Goal: Task Accomplishment & Management: Complete application form

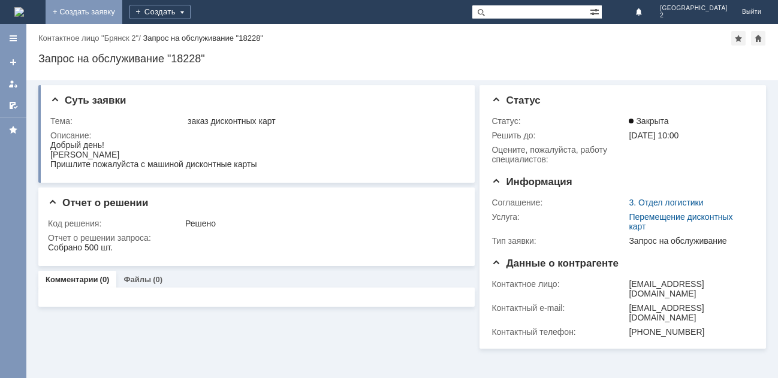
click at [122, 12] on link "+ Создать заявку" at bounding box center [84, 12] width 77 height 24
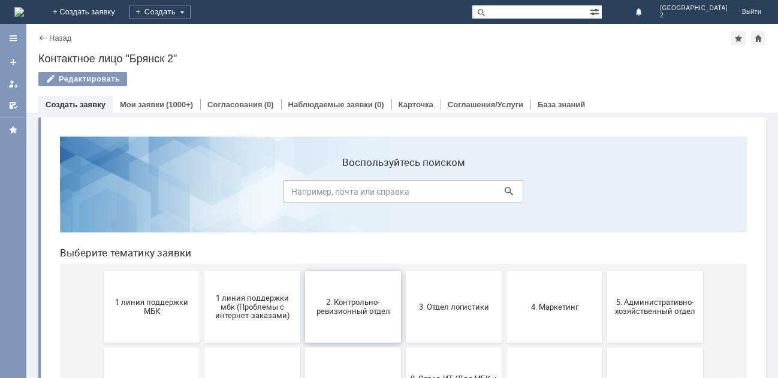
click at [351, 307] on span "2. Контрольно-ревизионный отдел" at bounding box center [353, 307] width 89 height 18
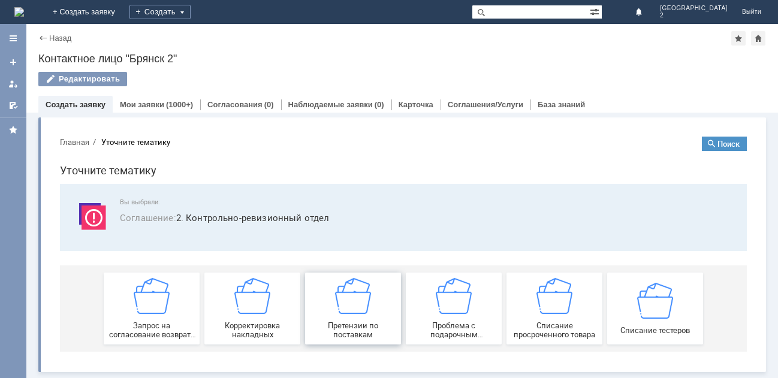
click at [358, 300] on img at bounding box center [353, 296] width 36 height 36
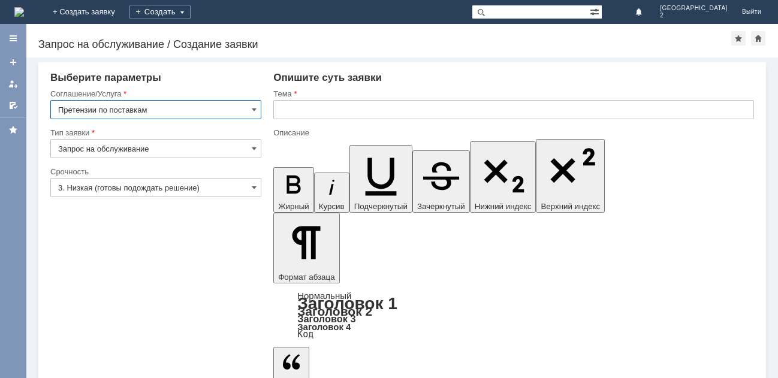
click at [283, 113] on input "text" at bounding box center [513, 109] width 481 height 19
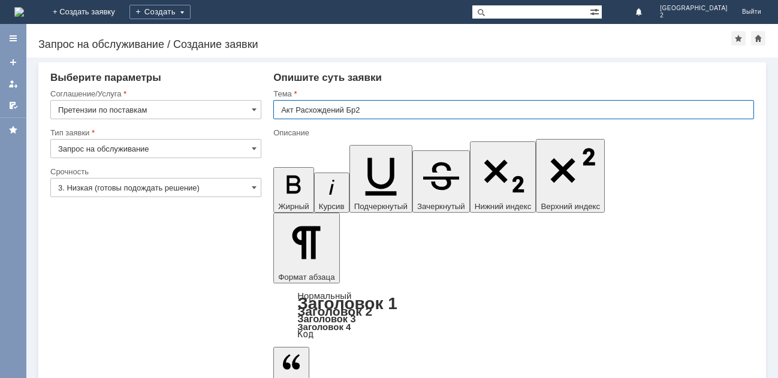
type input "Акт Расхождений Бр2"
drag, startPoint x: 392, startPoint y: 3160, endPoint x: 395, endPoint y: 3155, distance: 6.2
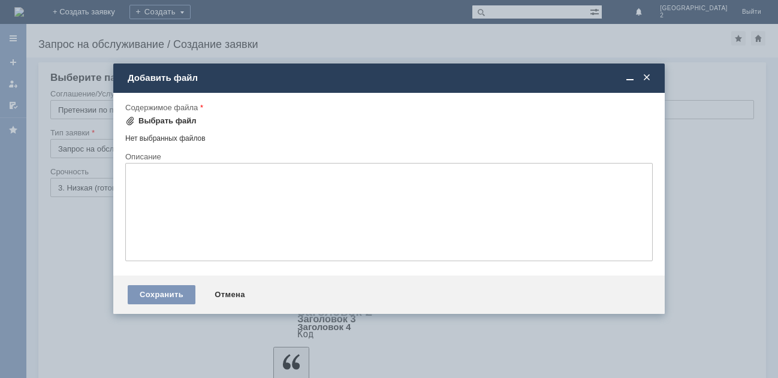
click at [179, 120] on div "Выбрать файл" at bounding box center [167, 121] width 58 height 10
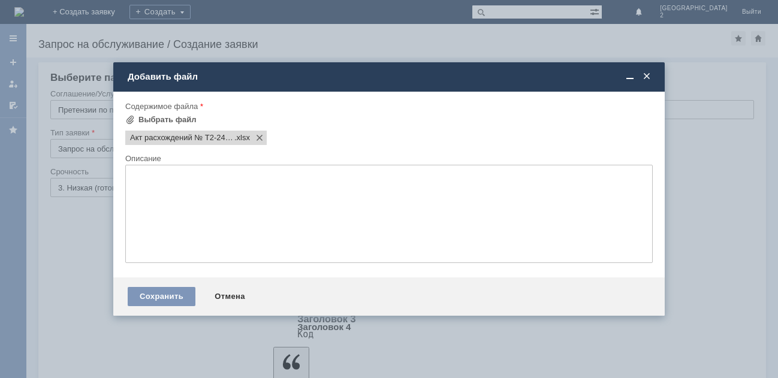
click at [140, 177] on textarea at bounding box center [388, 214] width 527 height 98
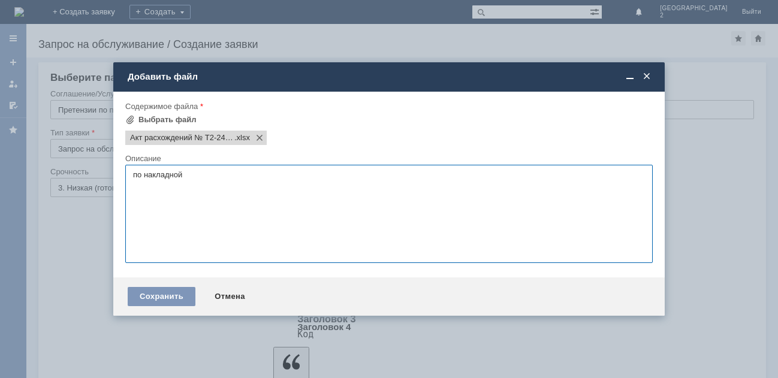
paste textarea "[DATE] Поступление товаров НПТ2-002493 от [DATE] 11:35:57 ТРЕНД ООО"
paste textarea "Диффузор Amida Style аромат Табак и Ваниль 100 мл [PERSON_NAME]/15/М"
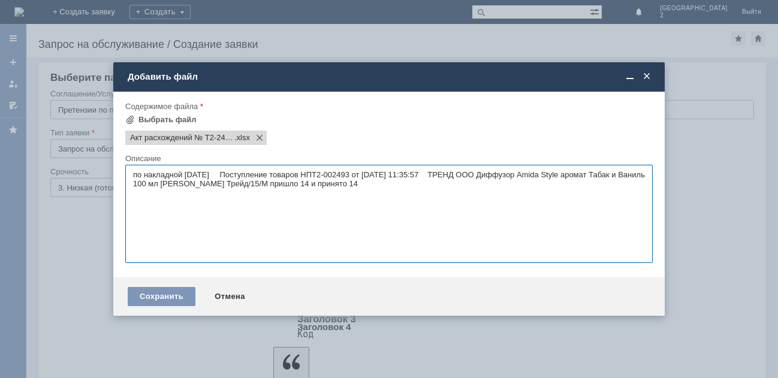
click at [364, 188] on textarea "по накладной [DATE] Поступление товаров НПТ2-002493 от [DATE] 11:35:57 ТРЕНД ОО…" at bounding box center [388, 214] width 527 height 98
paste textarea "SOS!-Маска для лица Косметология Защитная увлажняющая для использования в душе …"
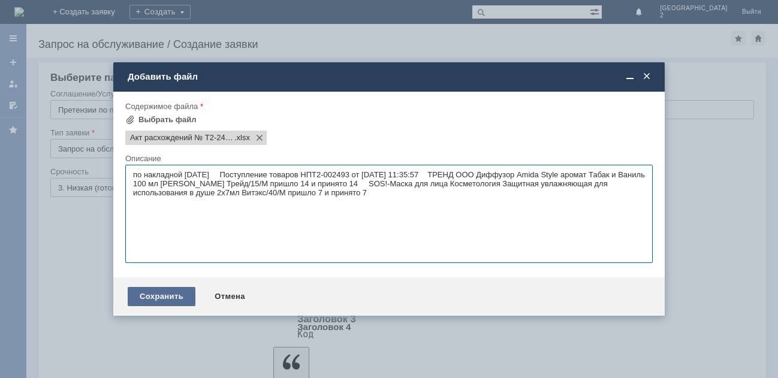
type textarea "по накладной [DATE] Поступление товаров НПТ2-002493 от [DATE] 11:35:57 ТРЕНД ОО…"
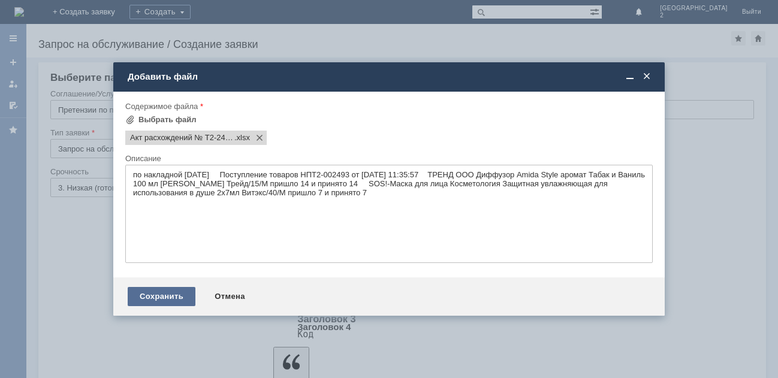
click at [167, 295] on div "Сохранить" at bounding box center [162, 296] width 68 height 19
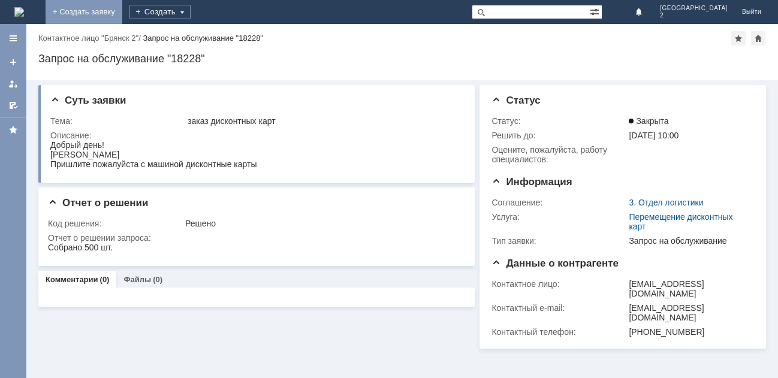
click at [122, 6] on link "+ Создать заявку" at bounding box center [84, 12] width 77 height 24
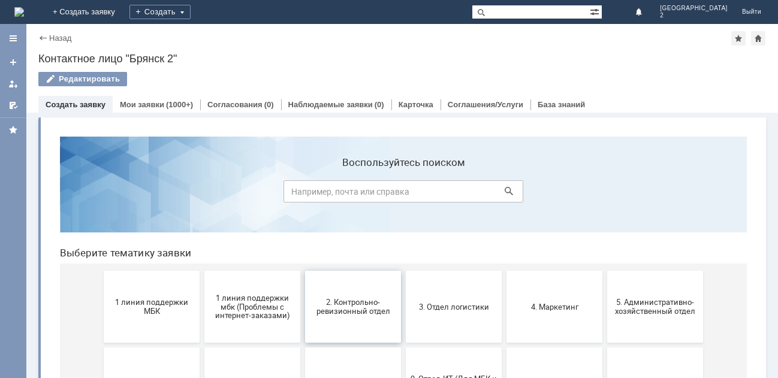
click at [351, 314] on span "2. Контрольно-ревизионный отдел" at bounding box center [353, 307] width 89 height 18
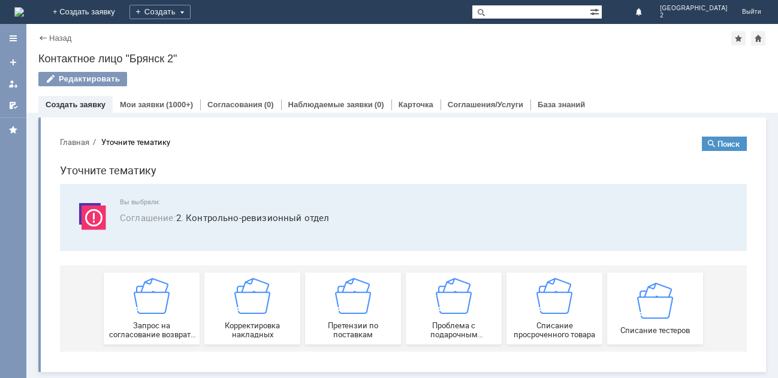
click at [351, 314] on img at bounding box center [353, 296] width 36 height 36
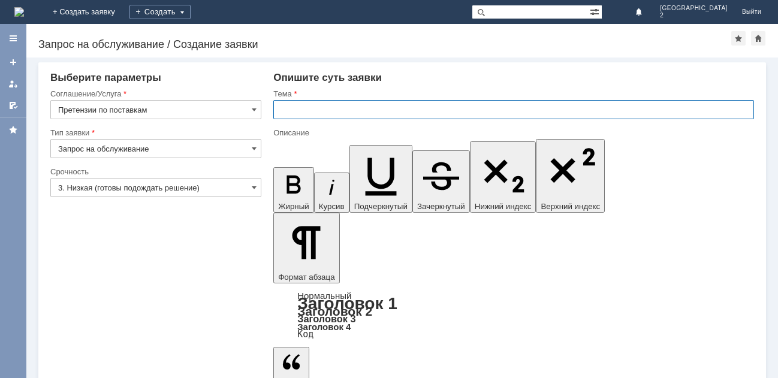
click at [294, 106] on input "text" at bounding box center [513, 109] width 481 height 19
type input "Акт расхождений при приемке"
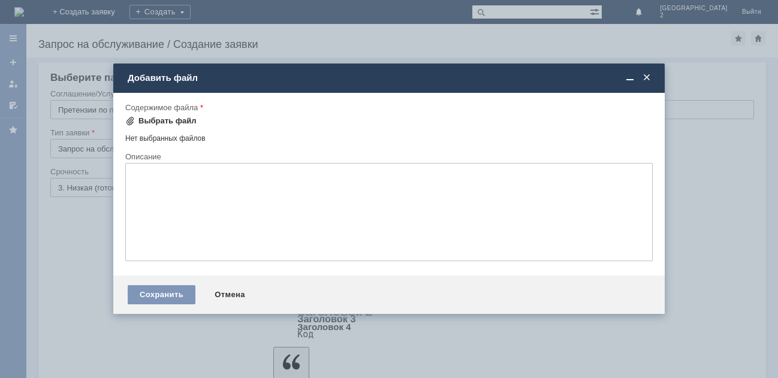
click at [162, 122] on div "Выбрать файл" at bounding box center [167, 121] width 58 height 10
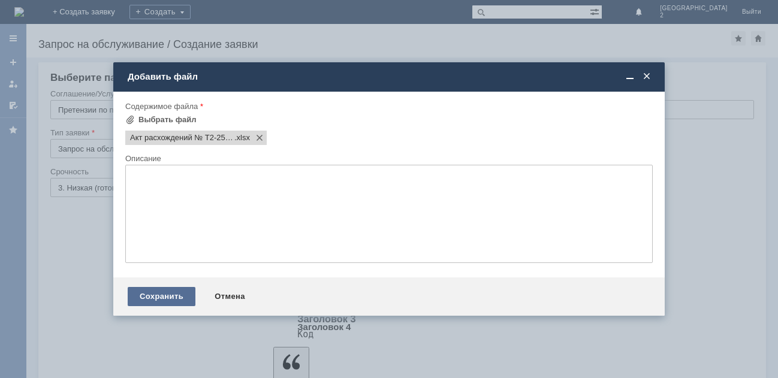
click at [170, 295] on div "Сохранить" at bounding box center [162, 296] width 68 height 19
